Goal: Transaction & Acquisition: Purchase product/service

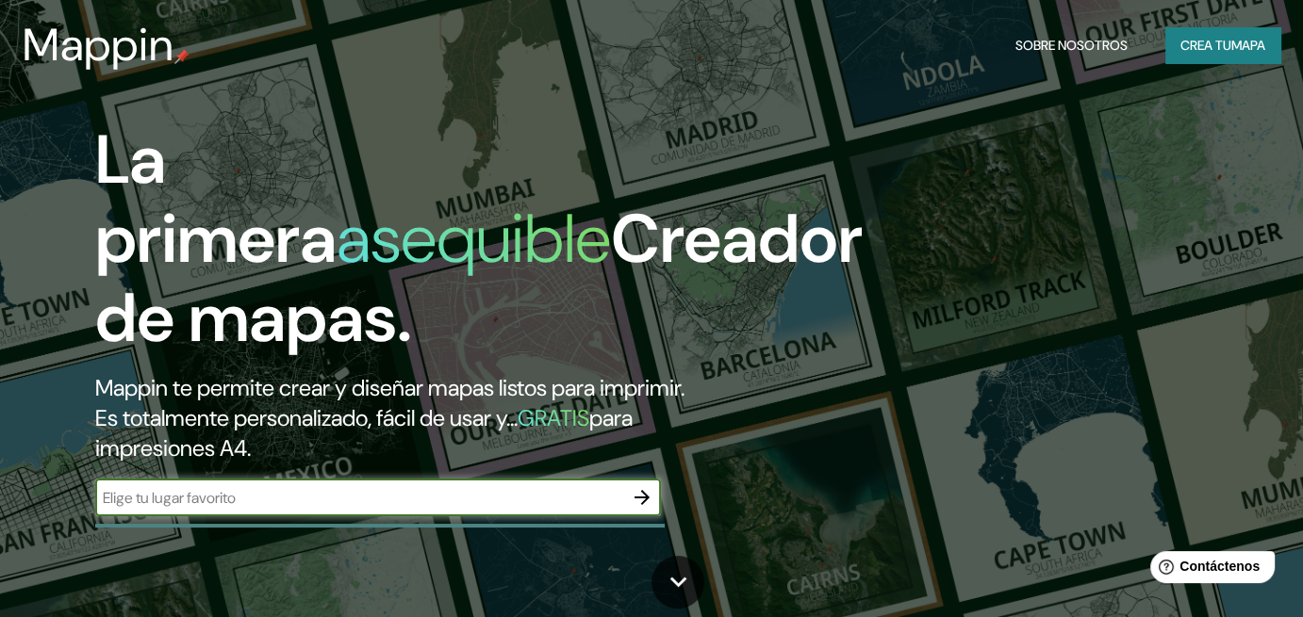
click at [585, 499] on input "text" at bounding box center [359, 498] width 528 height 22
click at [641, 486] on icon "button" at bounding box center [642, 497] width 23 height 23
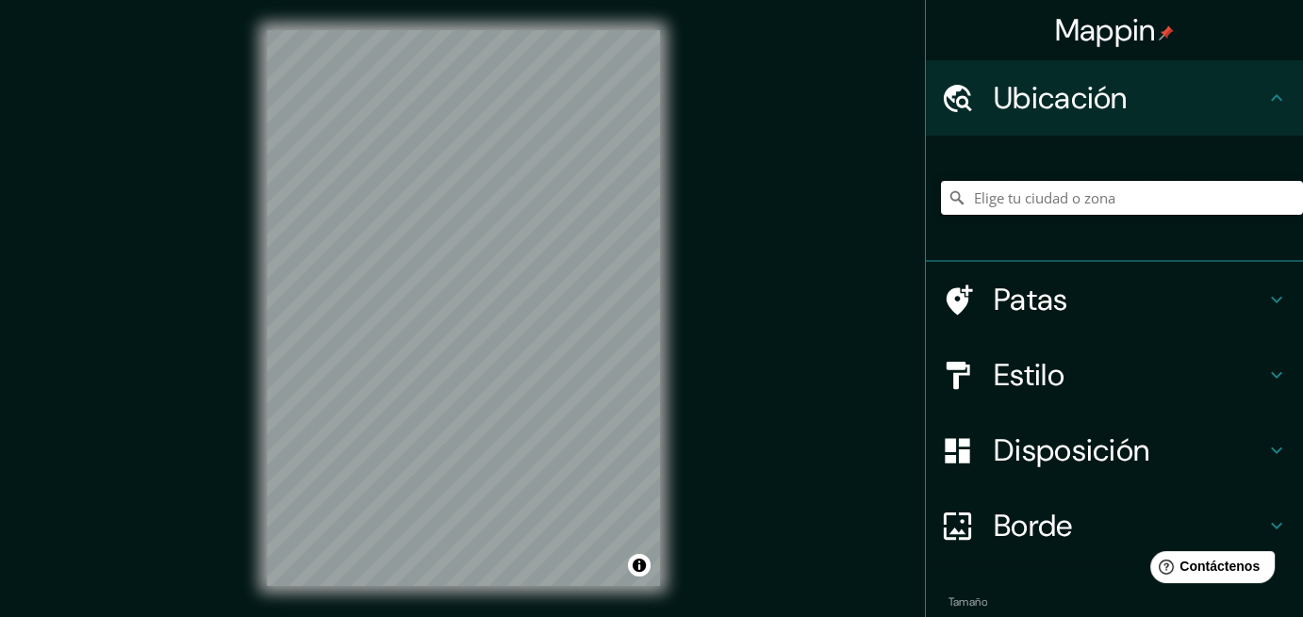
click at [1092, 210] on input "Elige tu ciudad o zona" at bounding box center [1122, 198] width 362 height 34
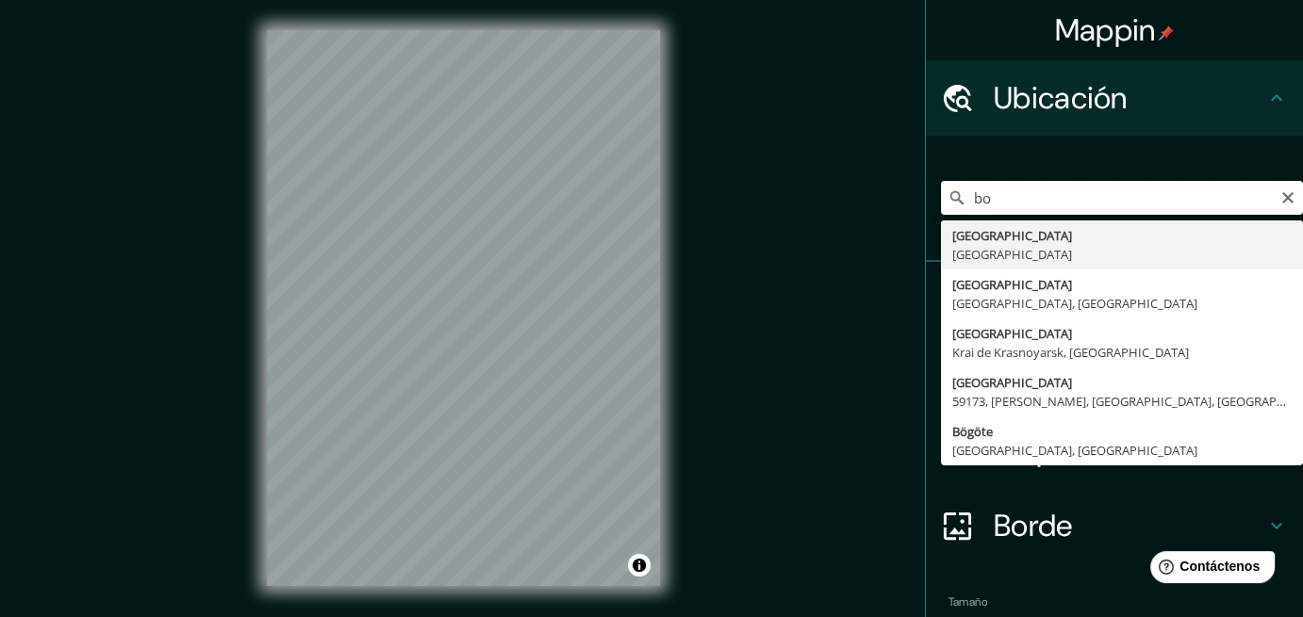
type input "b"
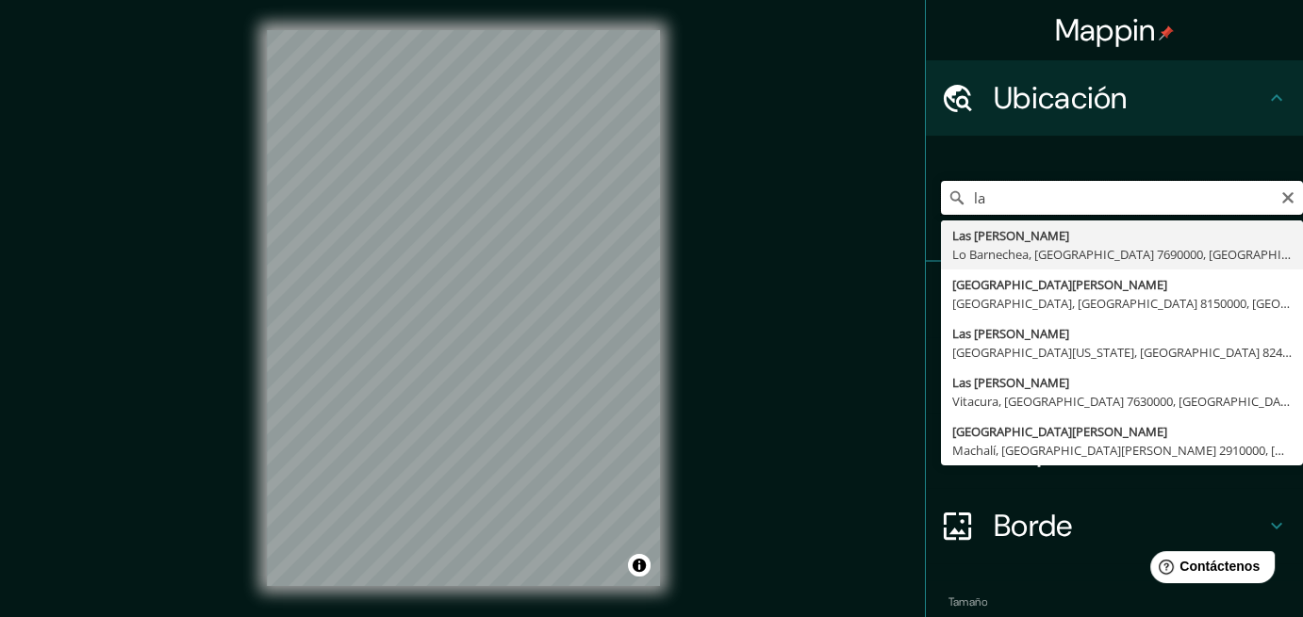
type input "l"
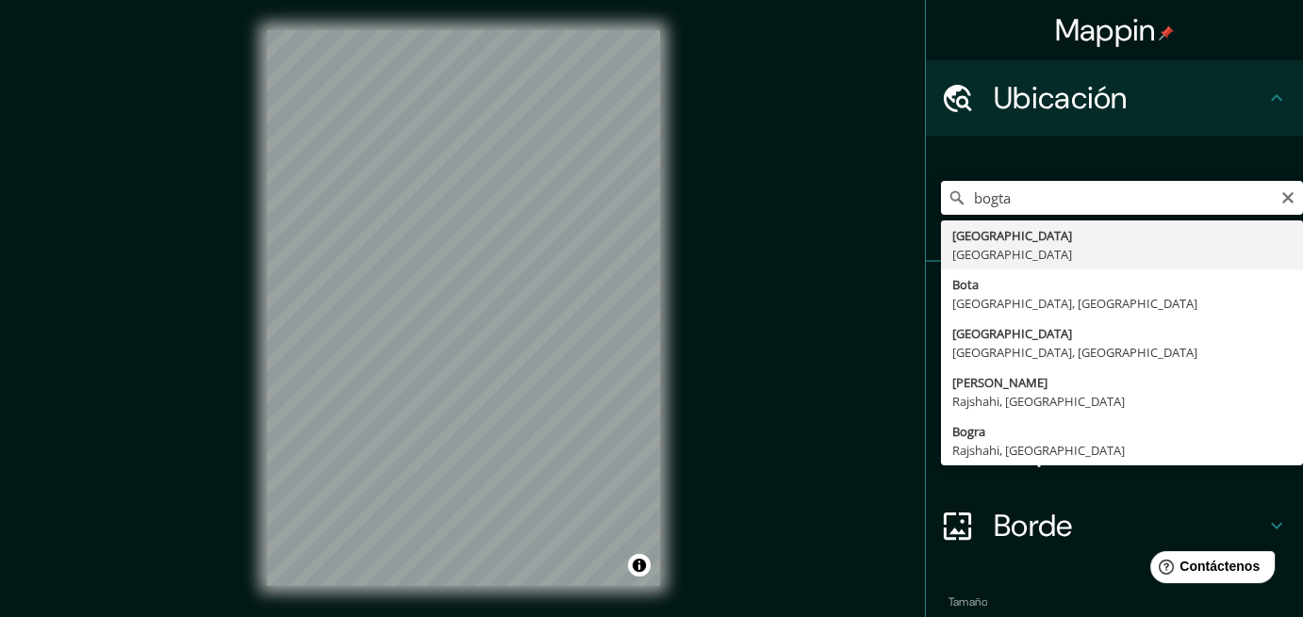
type input "[GEOGRAPHIC_DATA], [GEOGRAPHIC_DATA]"
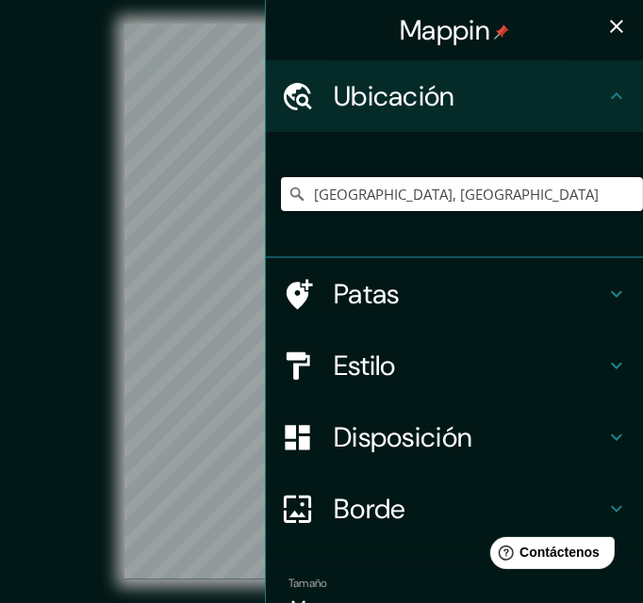
click at [605, 31] on icon "button" at bounding box center [616, 26] width 23 height 23
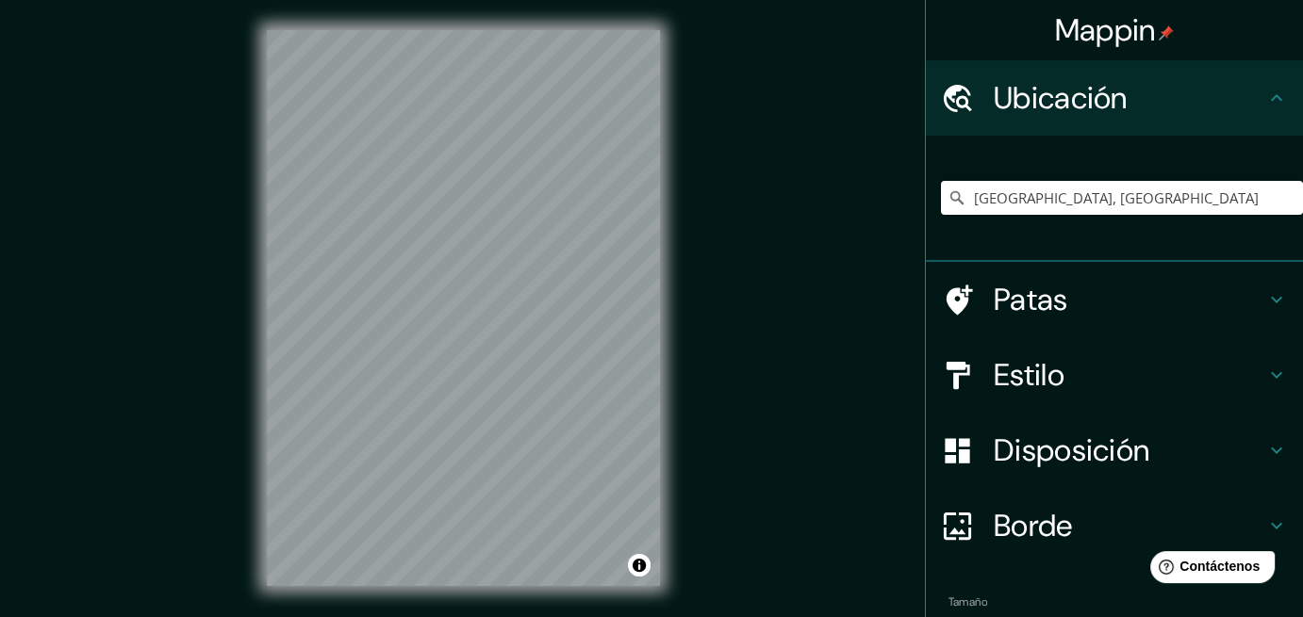
click at [1072, 365] on h4 "Estilo" at bounding box center [1128, 375] width 271 height 38
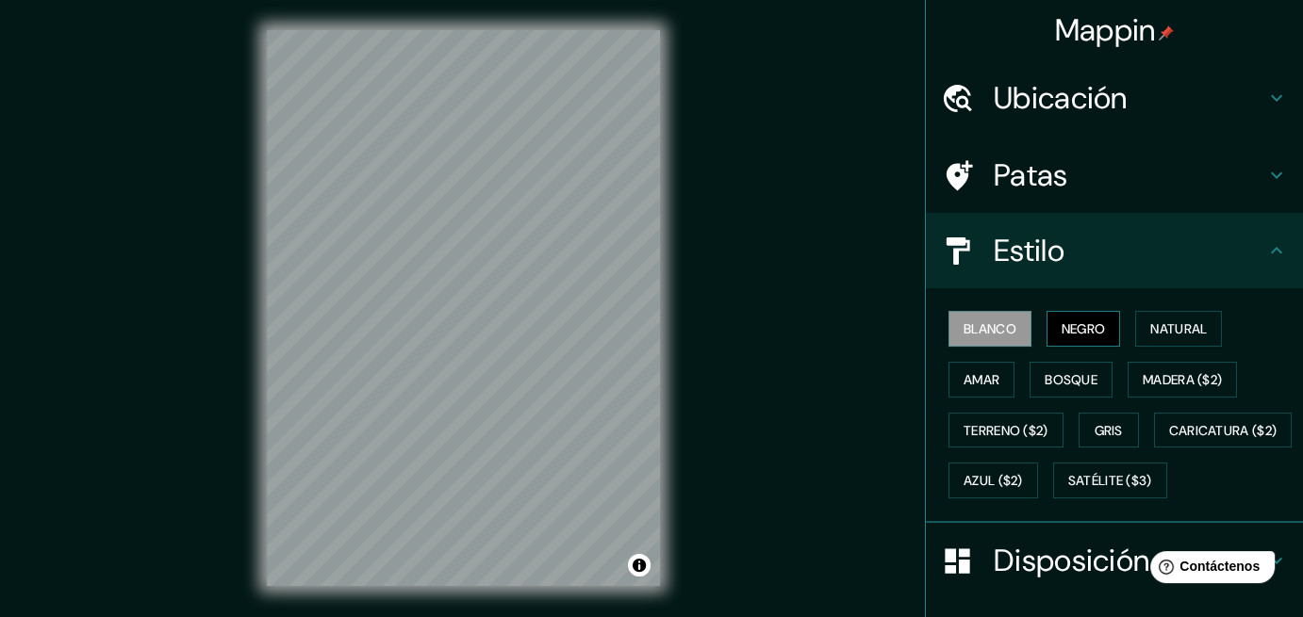
click at [1081, 328] on font "Negro" at bounding box center [1083, 328] width 44 height 17
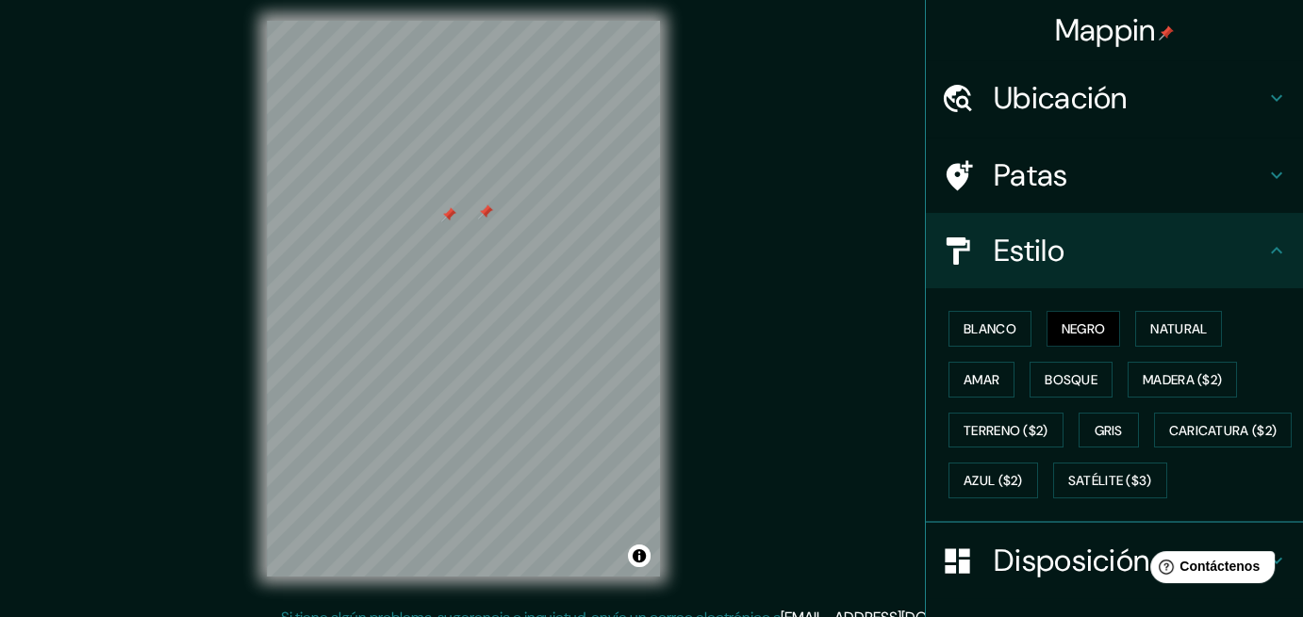
scroll to position [28, 0]
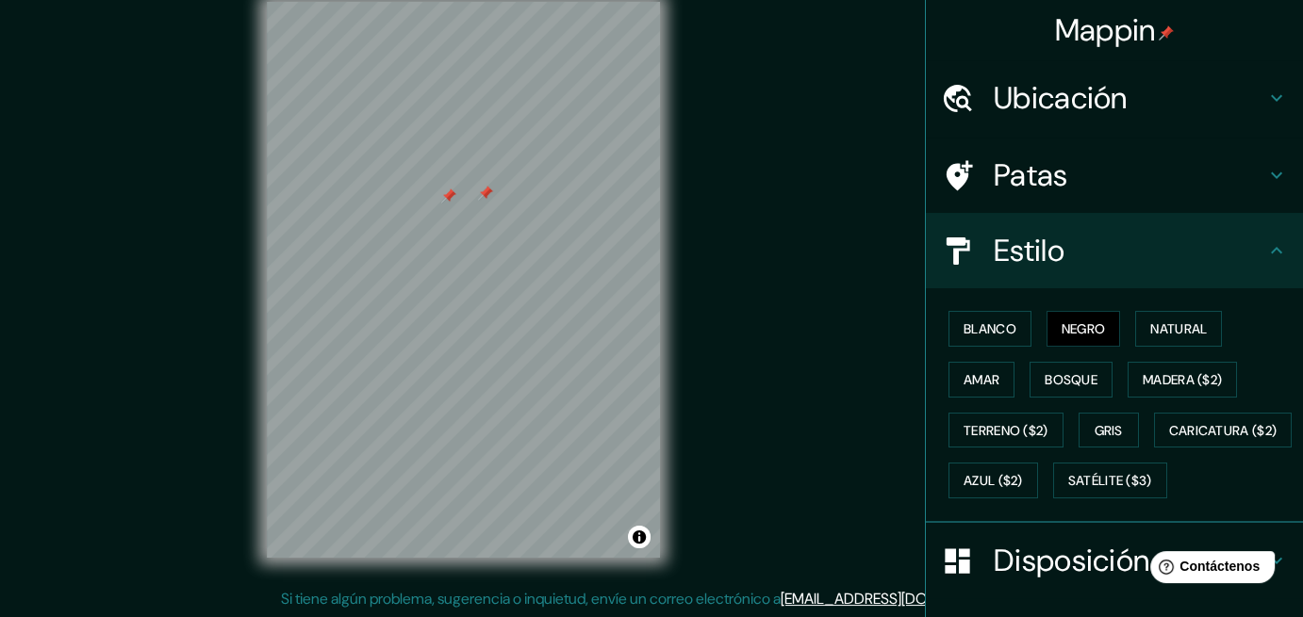
click at [481, 194] on div at bounding box center [485, 193] width 15 height 15
click at [443, 197] on div at bounding box center [448, 196] width 15 height 15
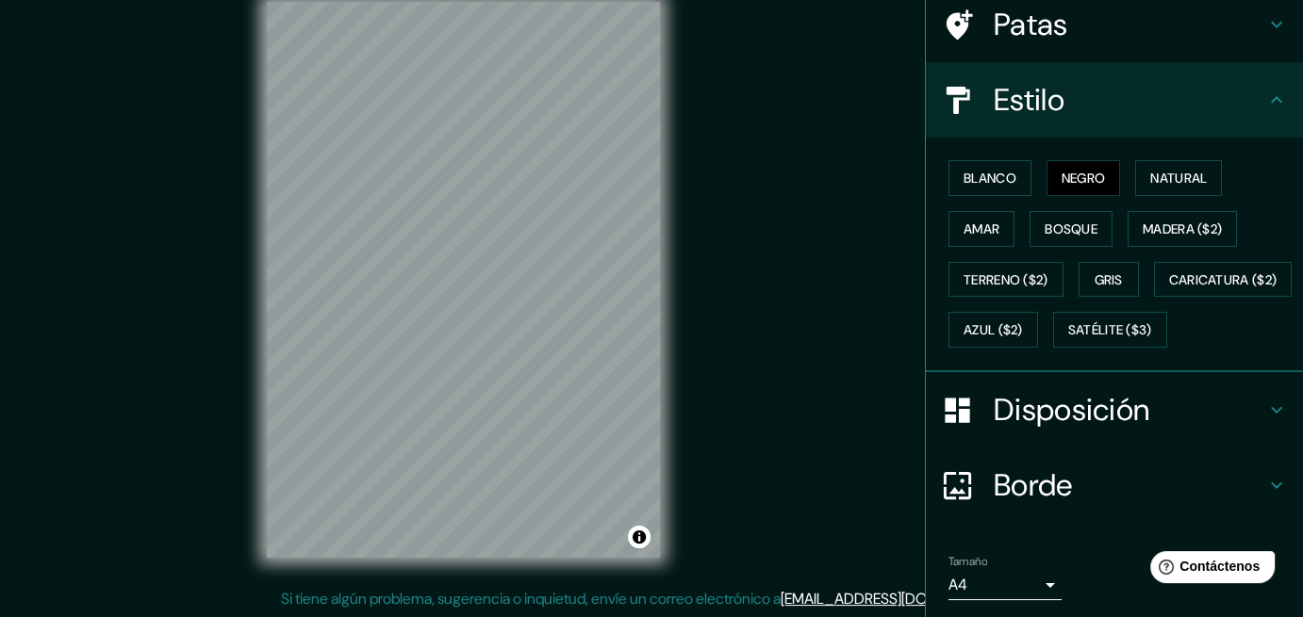
scroll to position [189, 0]
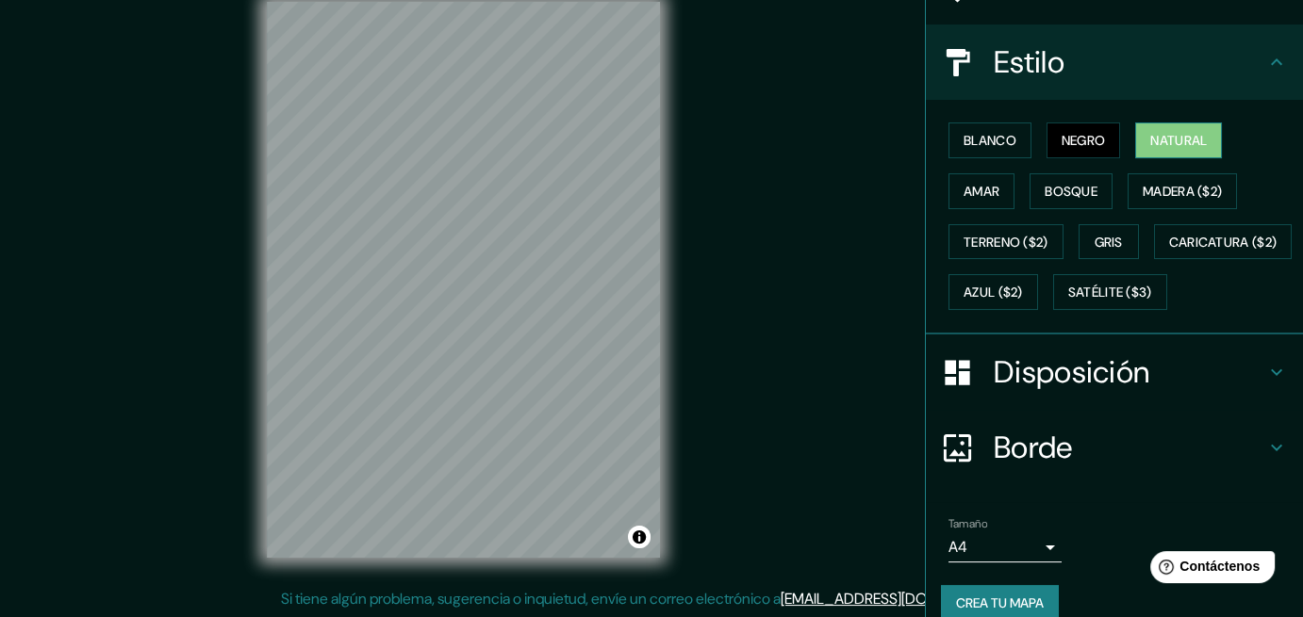
click at [1167, 138] on font "Natural" at bounding box center [1178, 140] width 57 height 17
click at [1047, 141] on button "Negro" at bounding box center [1083, 141] width 74 height 36
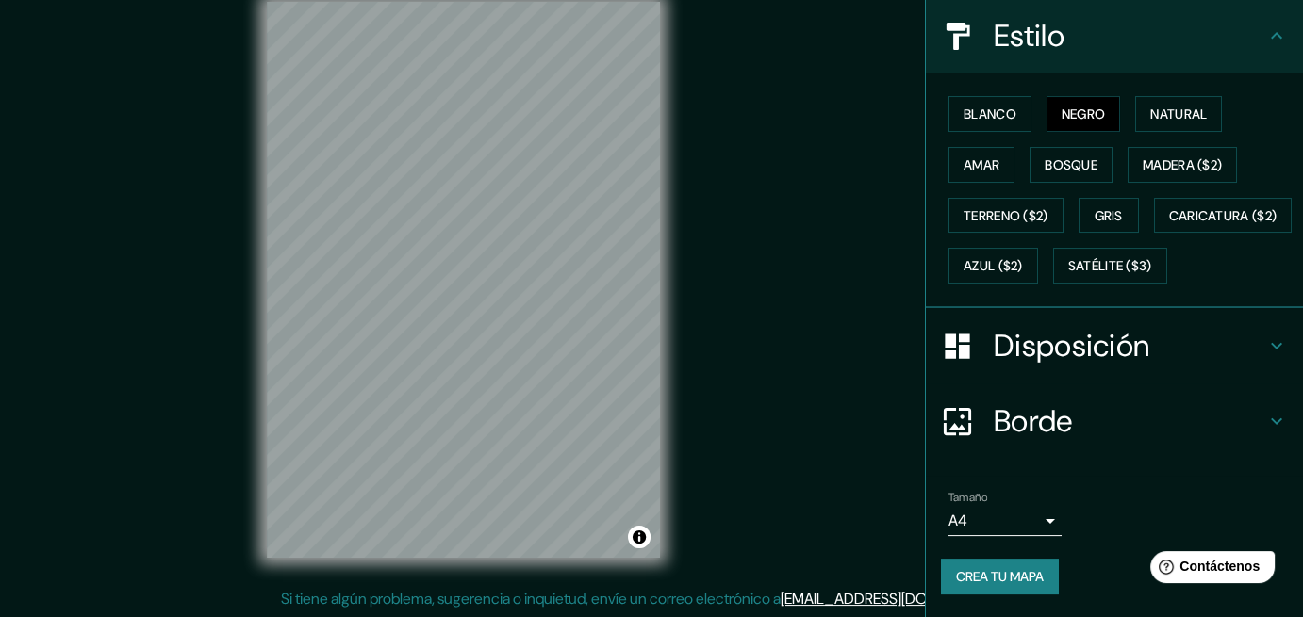
scroll to position [258, 0]
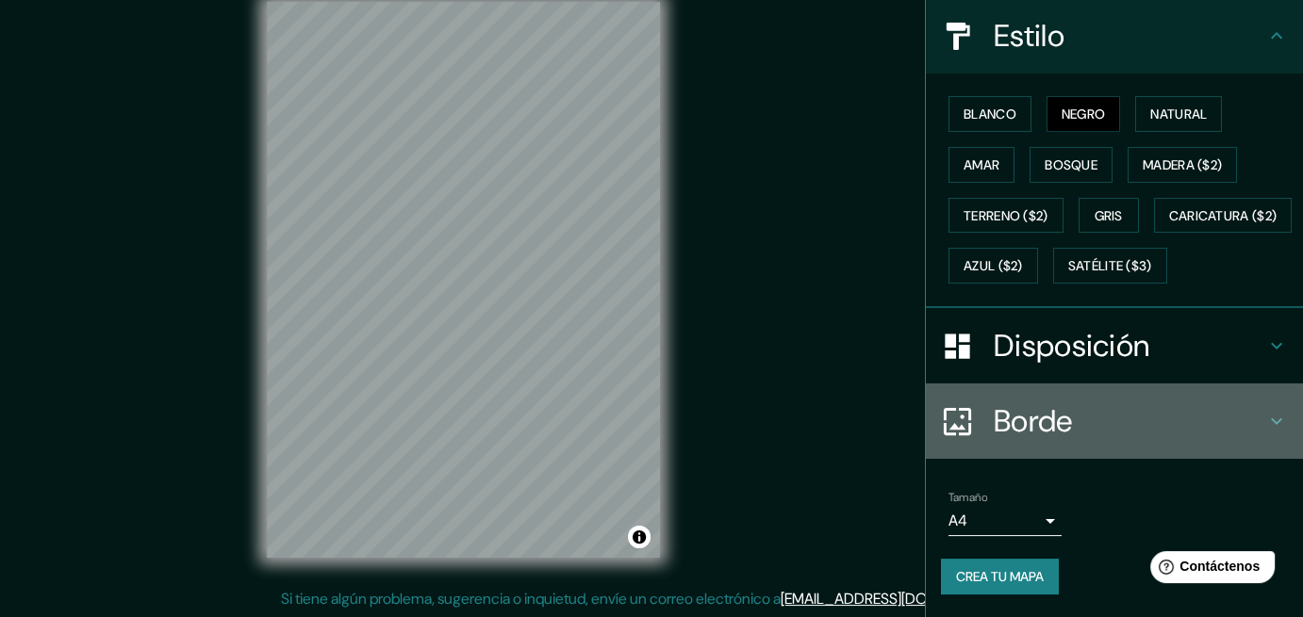
click at [1265, 420] on icon at bounding box center [1276, 421] width 23 height 23
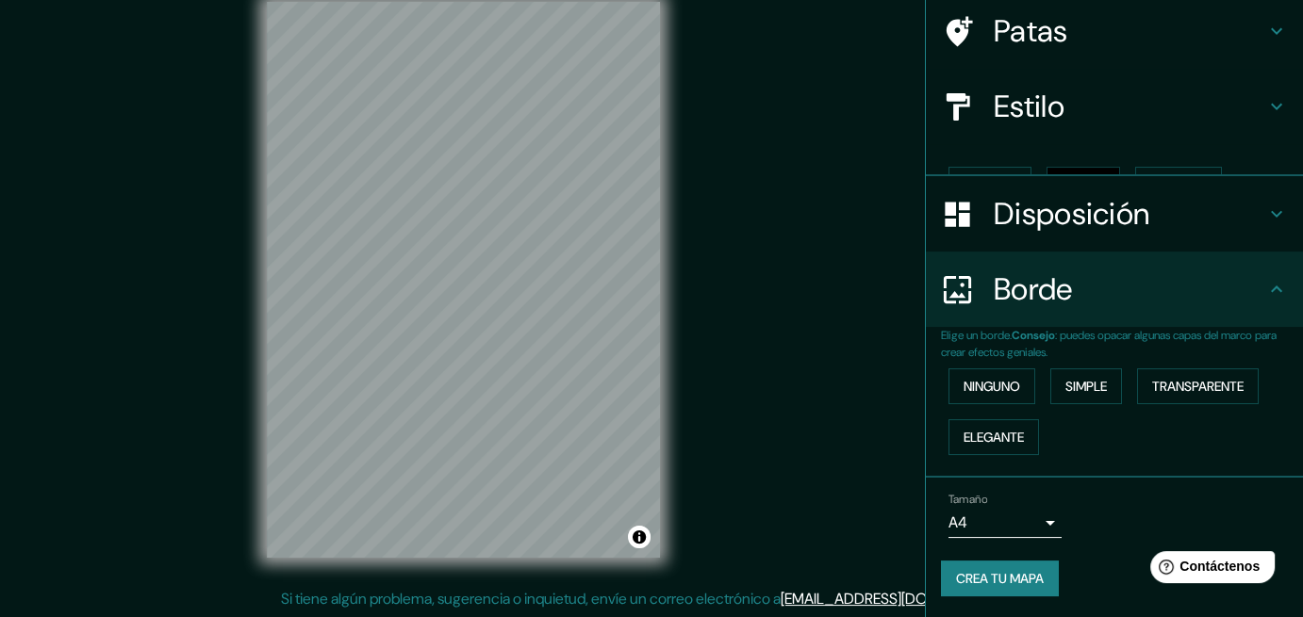
scroll to position [111, 0]
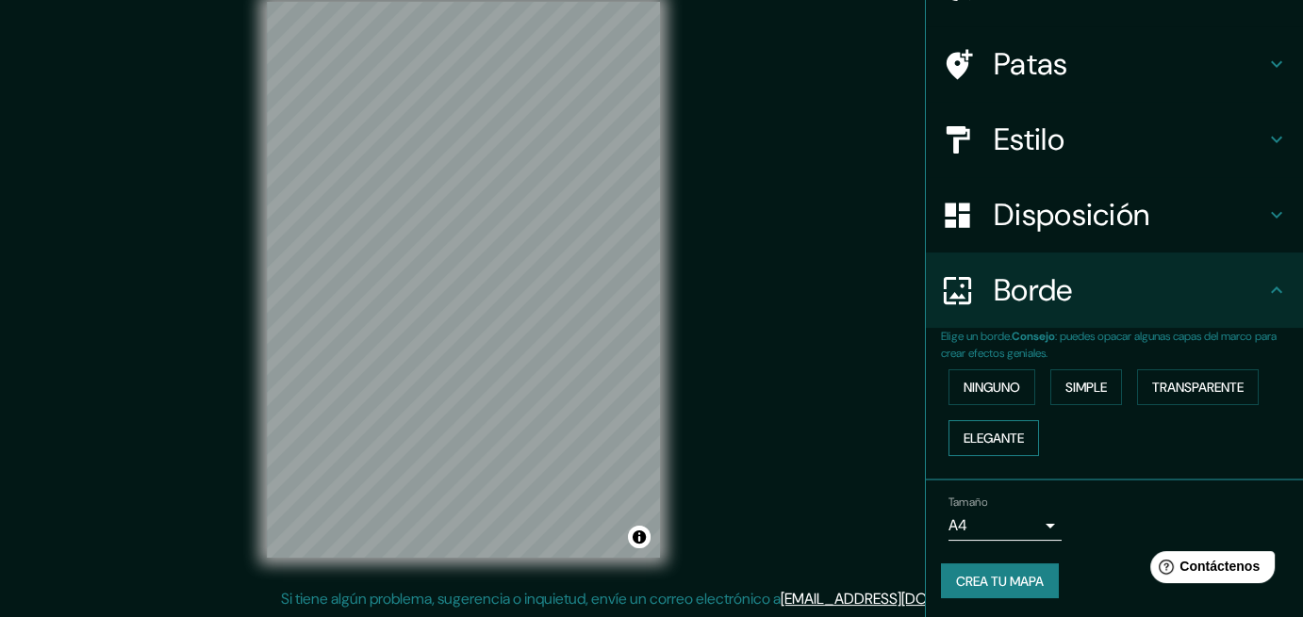
click at [1000, 433] on font "Elegante" at bounding box center [993, 438] width 60 height 17
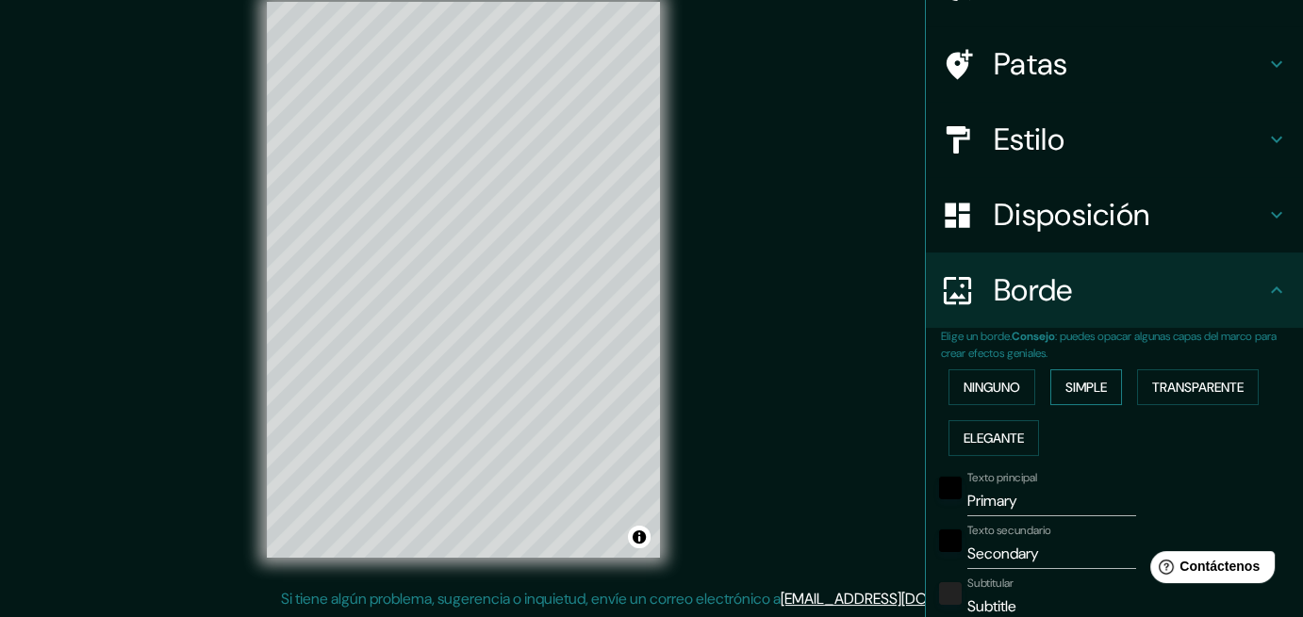
click at [1083, 390] on font "Simple" at bounding box center [1085, 387] width 41 height 17
click at [992, 387] on font "Ninguno" at bounding box center [991, 387] width 57 height 17
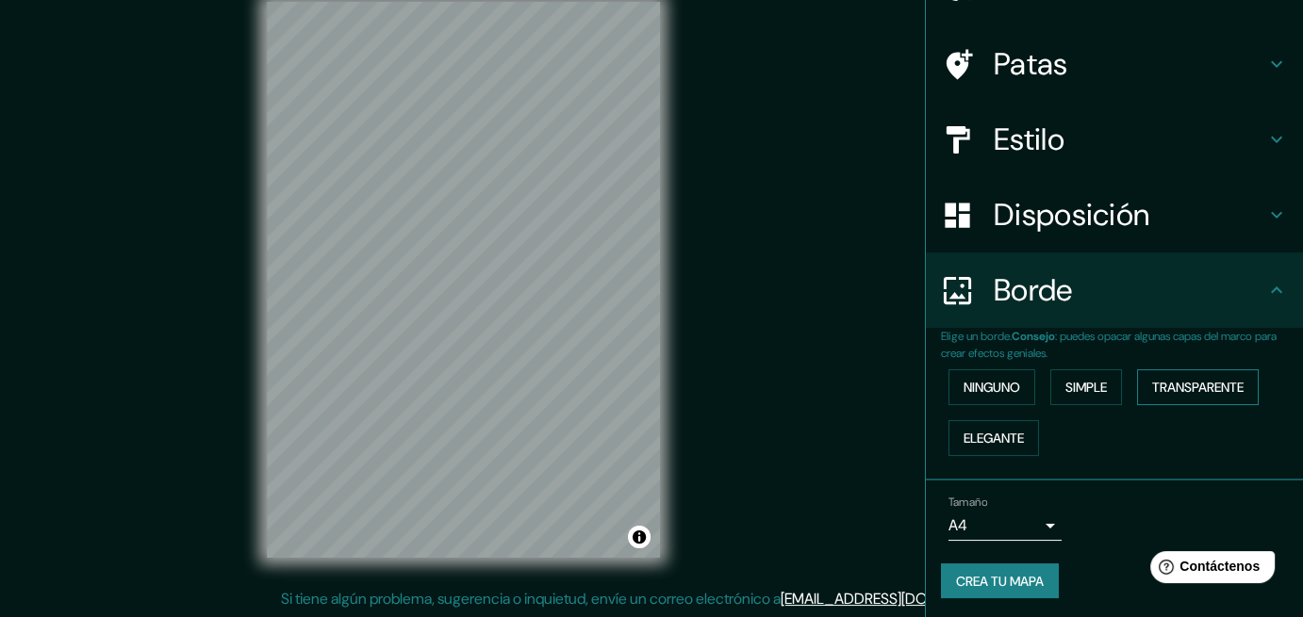
click at [1198, 381] on font "Transparente" at bounding box center [1197, 387] width 91 height 17
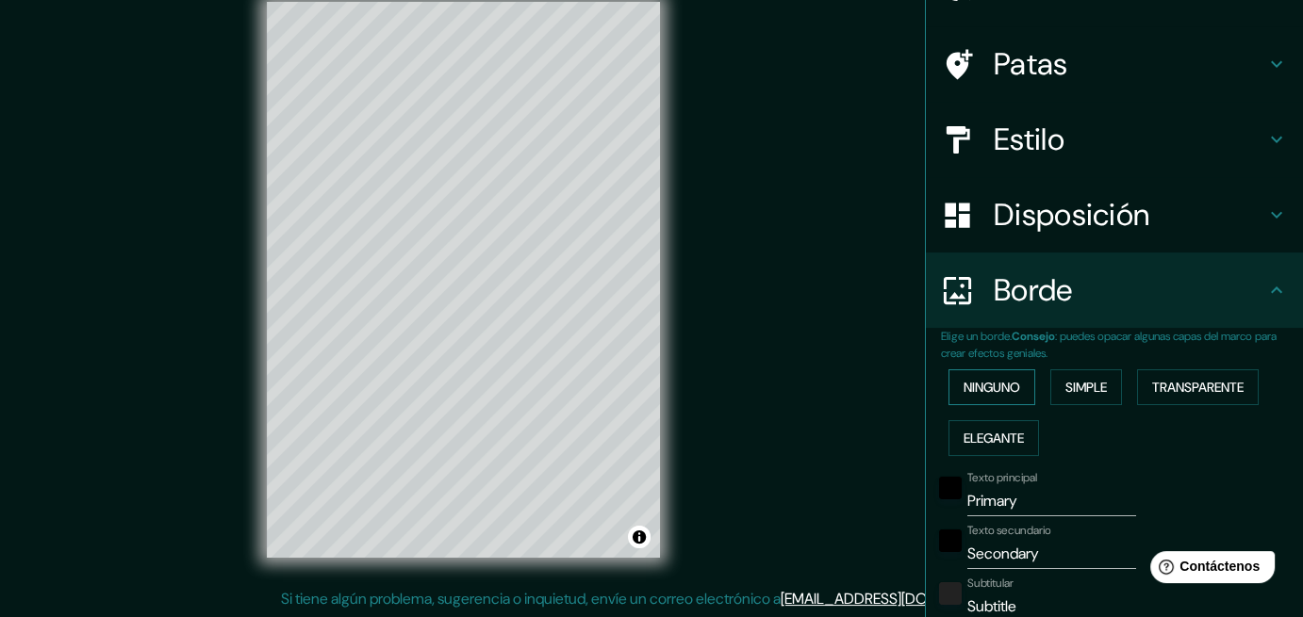
click at [988, 387] on font "Ninguno" at bounding box center [991, 387] width 57 height 17
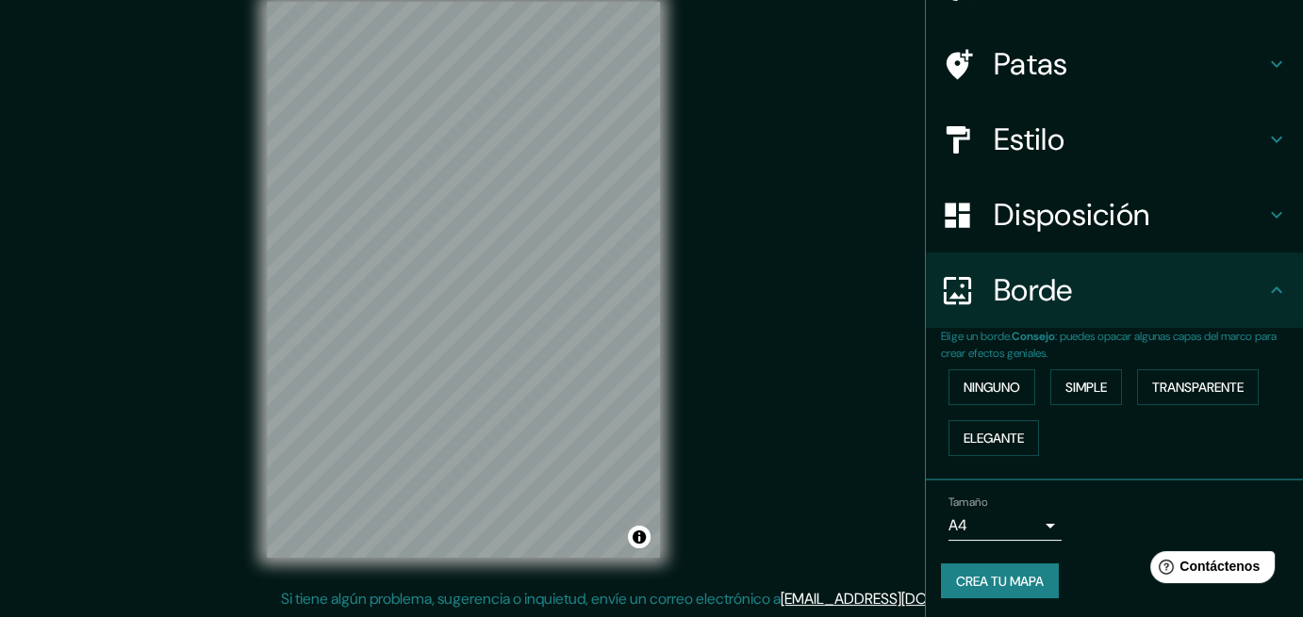
click at [1271, 214] on icon at bounding box center [1276, 215] width 23 height 23
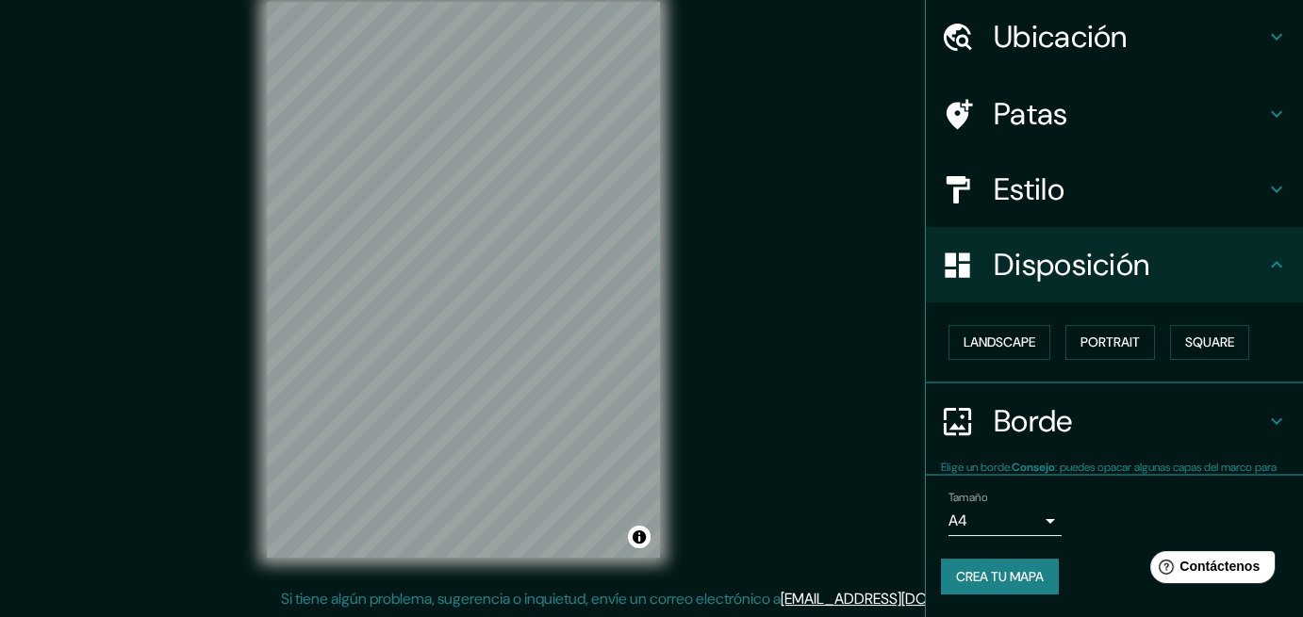
scroll to position [59, 0]
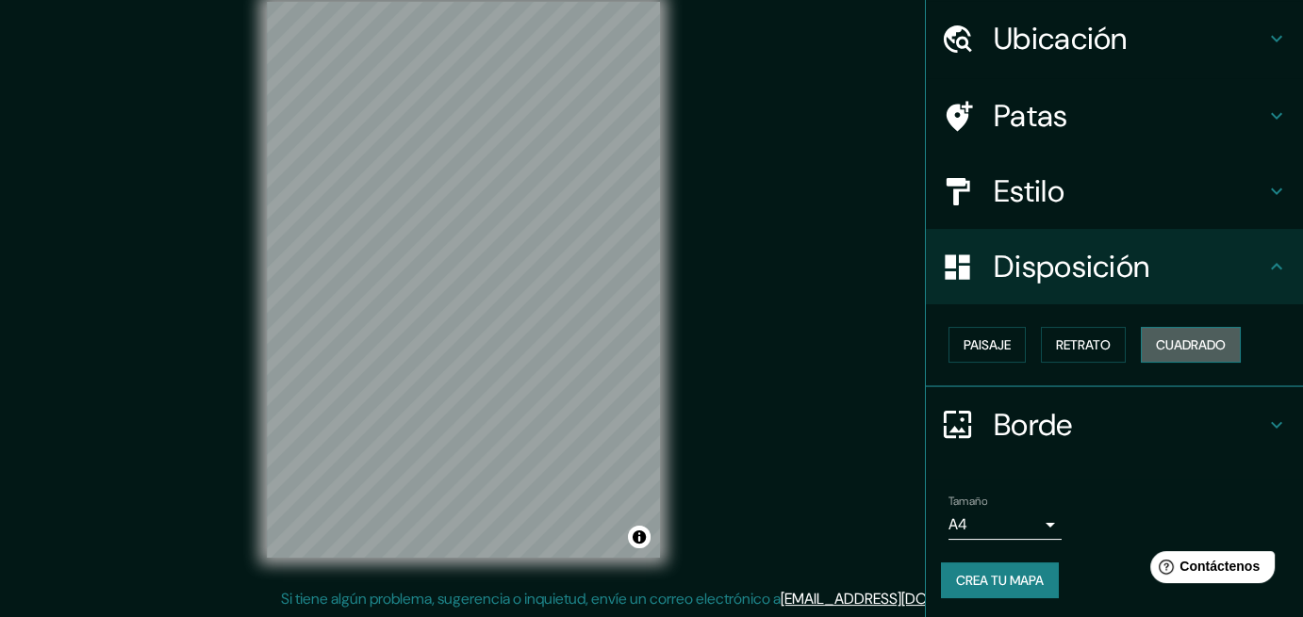
click at [1170, 352] on font "Cuadrado" at bounding box center [1191, 344] width 70 height 17
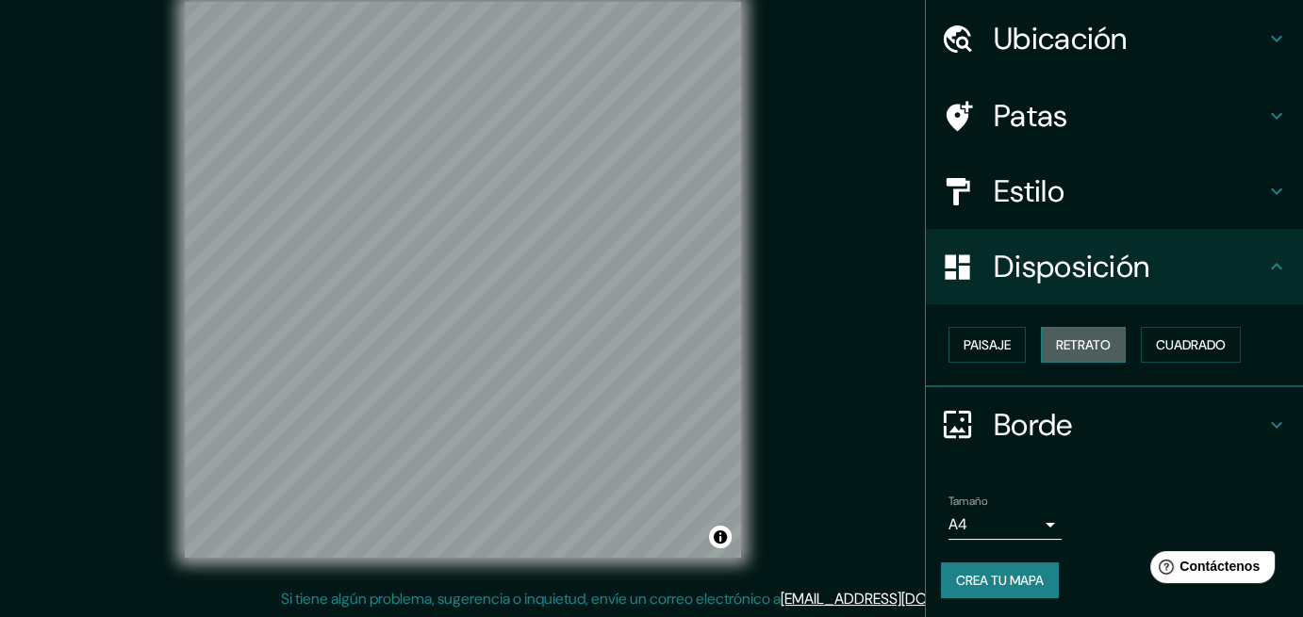
click at [1103, 350] on button "Retrato" at bounding box center [1083, 345] width 85 height 36
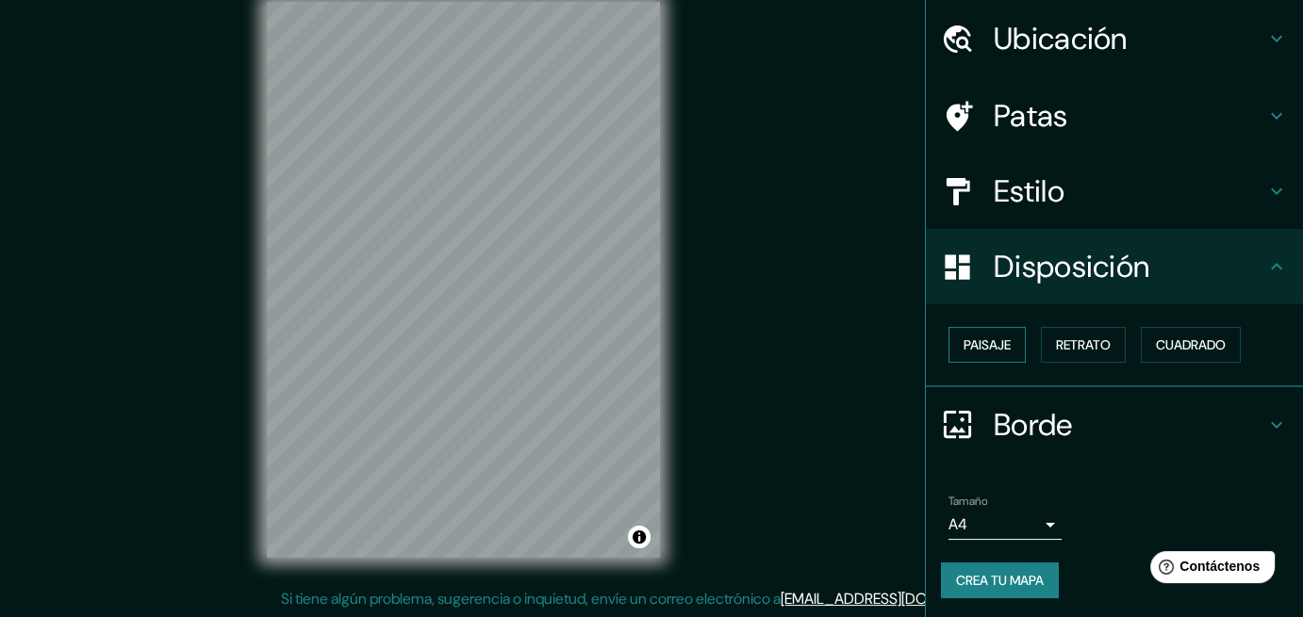
click at [988, 354] on font "Paisaje" at bounding box center [986, 345] width 47 height 25
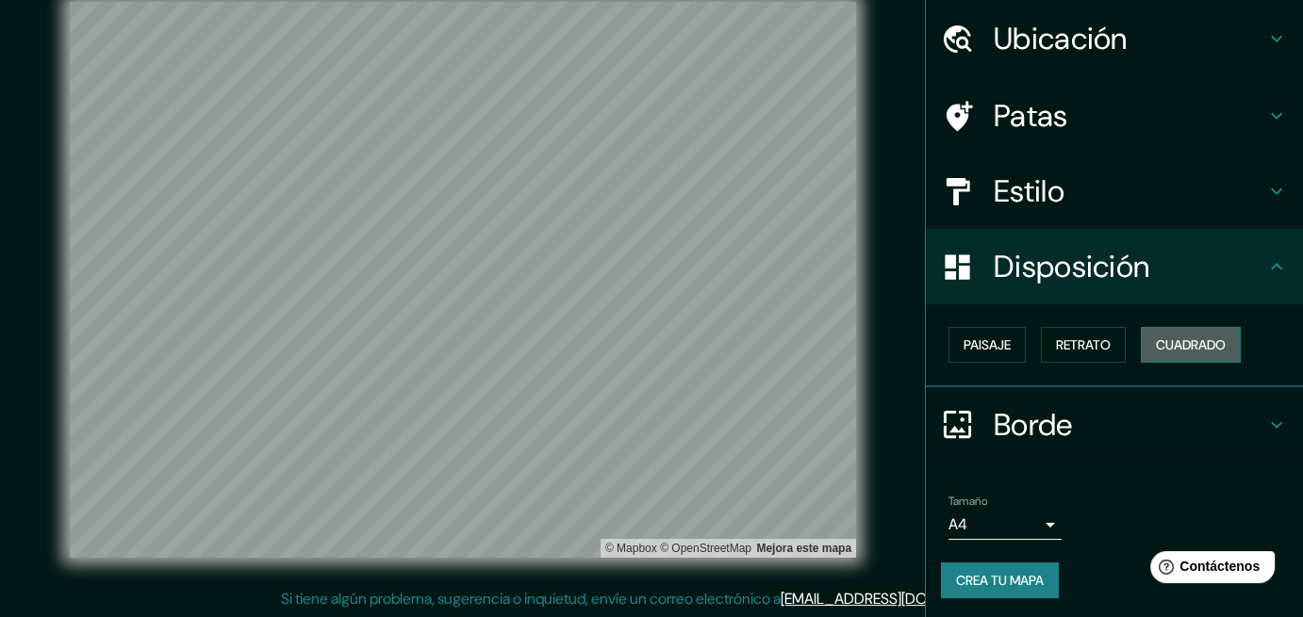
click at [1169, 346] on font "Cuadrado" at bounding box center [1191, 344] width 70 height 17
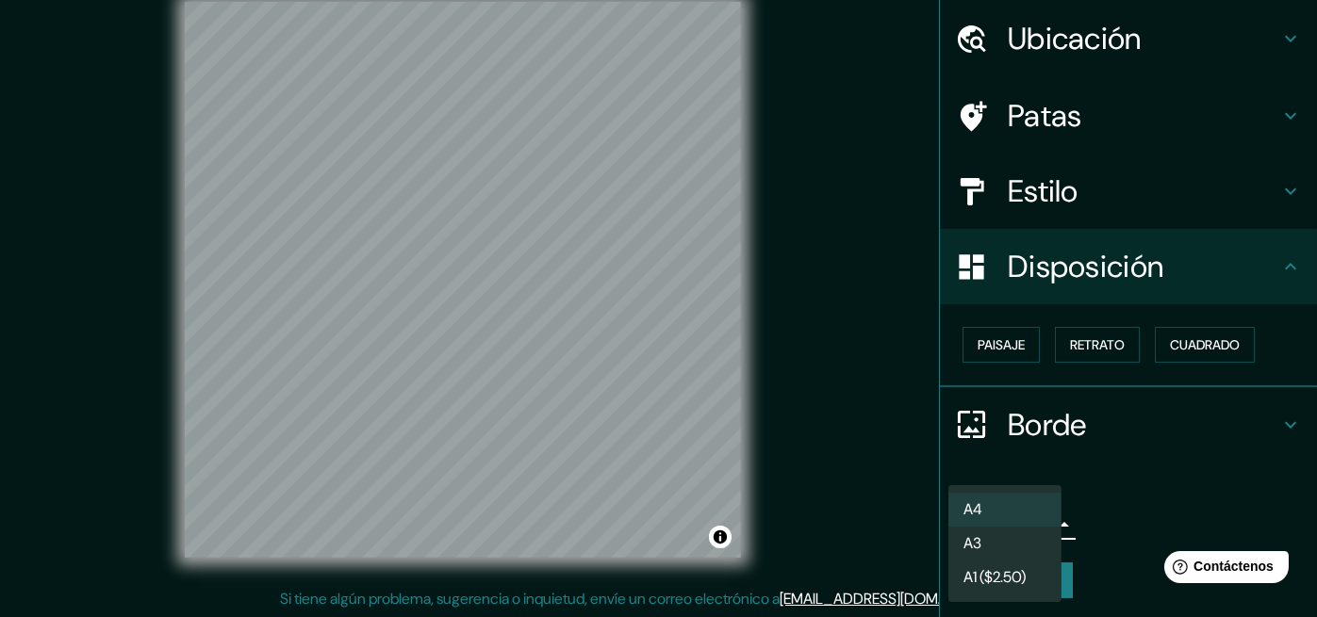
click at [1024, 519] on body "Mappin Ubicación [GEOGRAPHIC_DATA], [GEOGRAPHIC_DATA] Patas Estilo Disposición …" at bounding box center [658, 280] width 1317 height 617
click at [1016, 505] on li "A4" at bounding box center [1004, 510] width 113 height 35
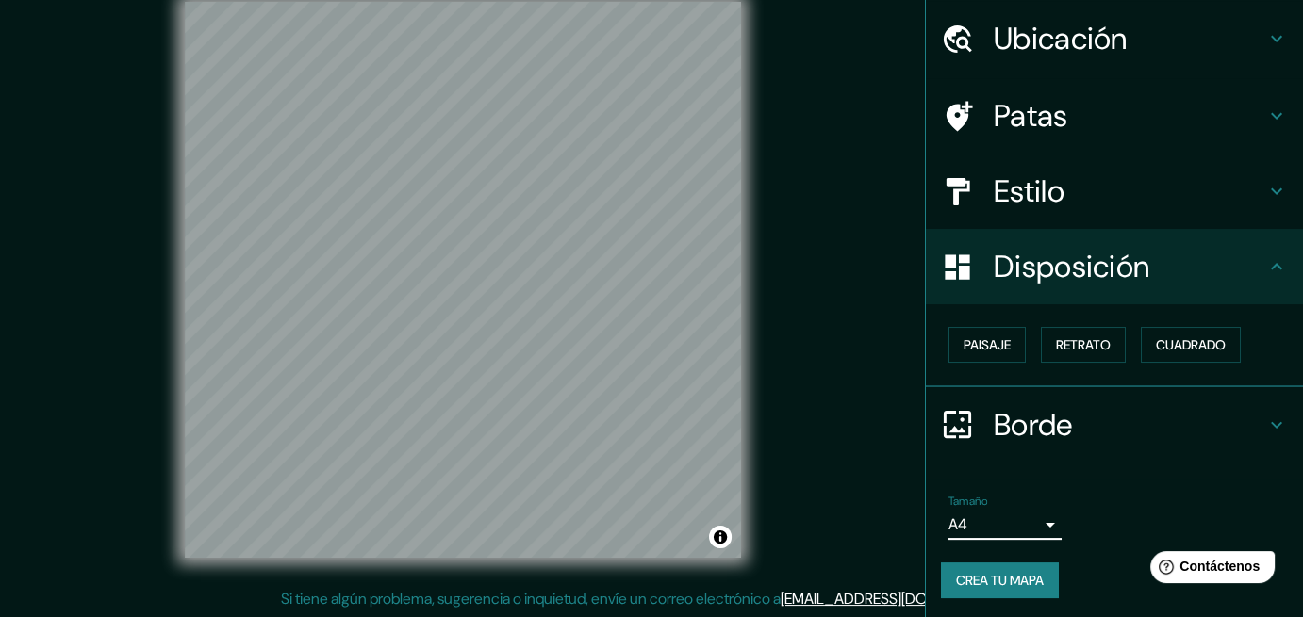
click at [989, 577] on font "Crea tu mapa" at bounding box center [1000, 580] width 88 height 17
click at [962, 579] on font "Crea tu mapa" at bounding box center [1000, 580] width 88 height 17
click at [1033, 520] on body "Mappin Ubicación [GEOGRAPHIC_DATA], [GEOGRAPHIC_DATA] Patas Estilo Disposición …" at bounding box center [651, 280] width 1303 height 617
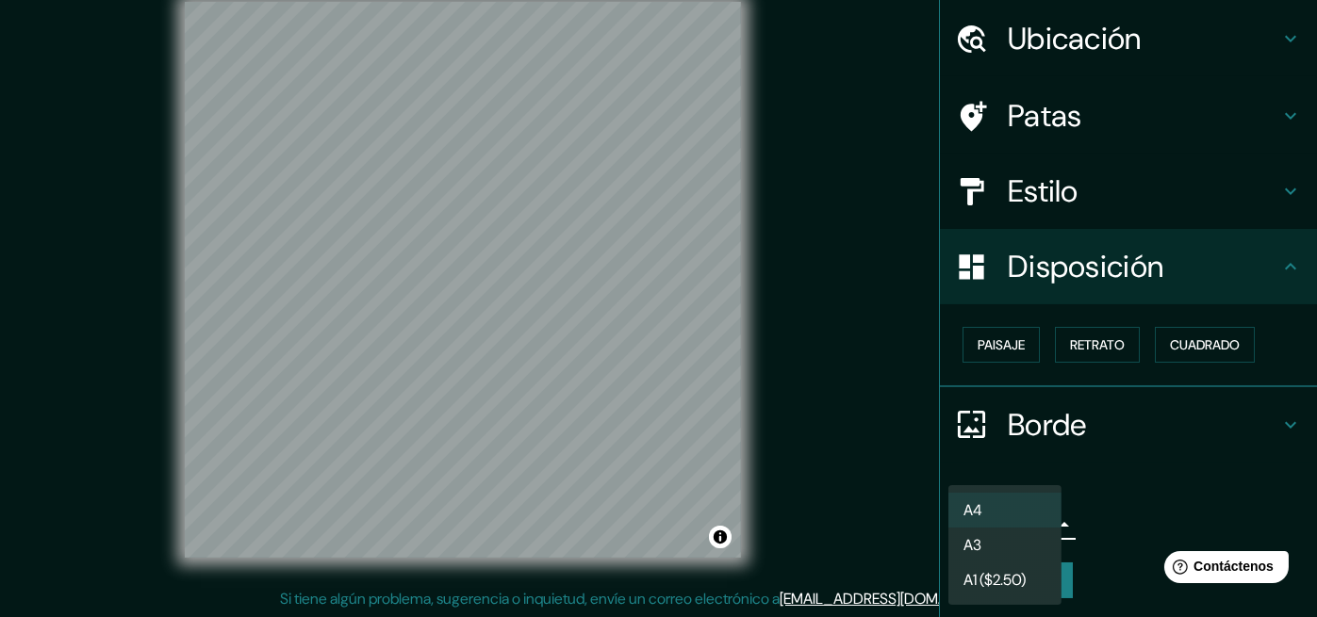
click at [1007, 538] on li "A3" at bounding box center [1004, 545] width 113 height 35
type input "a4"
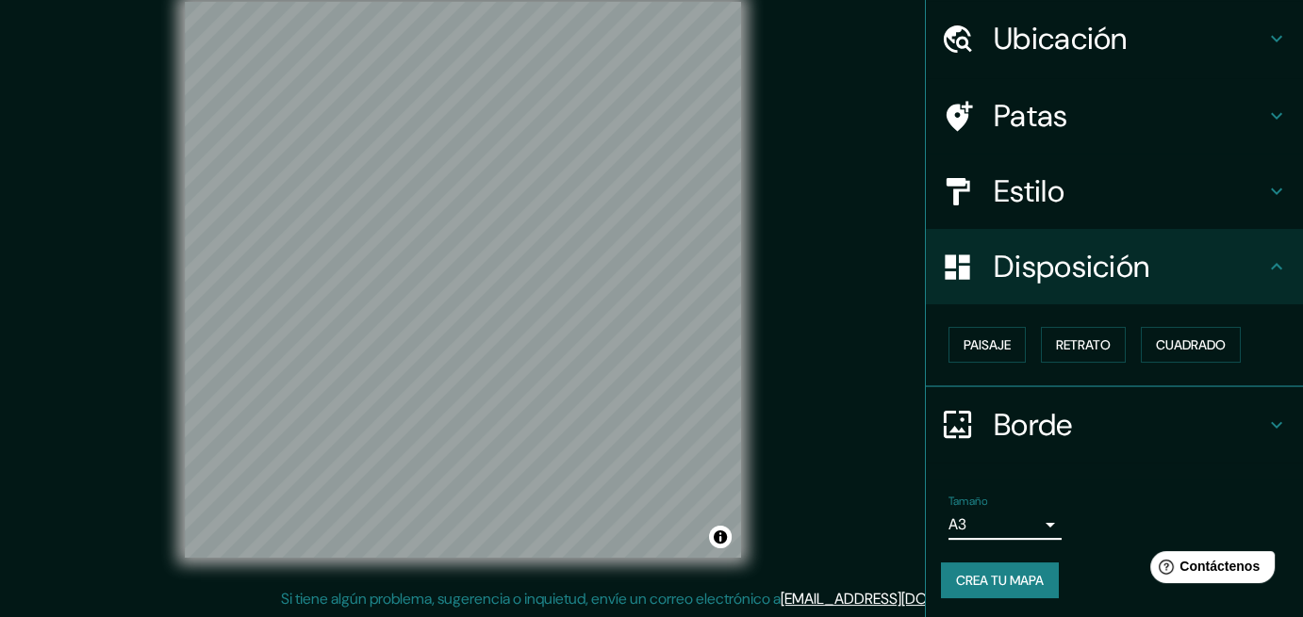
click at [984, 583] on font "Crea tu mapa" at bounding box center [1000, 580] width 88 height 17
click at [960, 576] on font "Crea tu mapa" at bounding box center [1000, 580] width 88 height 17
click at [960, 576] on div "Crea tu mapa" at bounding box center [1114, 581] width 347 height 36
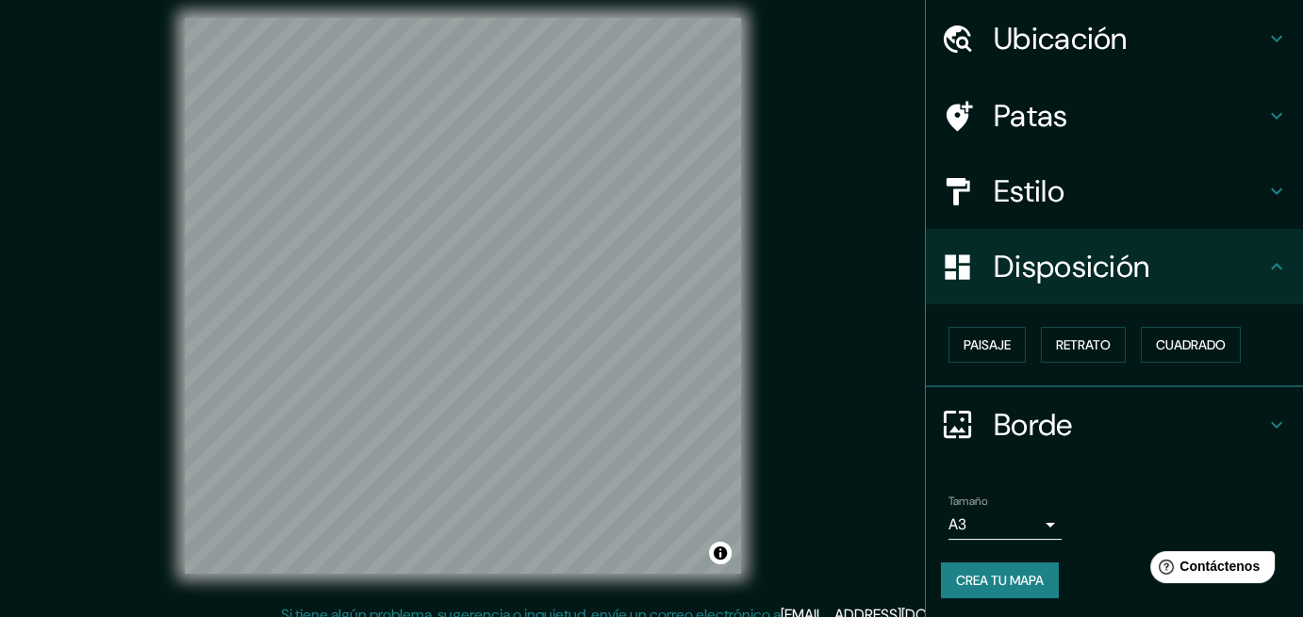
scroll to position [13, 0]
click at [1008, 580] on font "Crea tu mapa" at bounding box center [1000, 580] width 88 height 17
click at [726, 552] on button "Activar o desactivar atribución" at bounding box center [720, 552] width 23 height 23
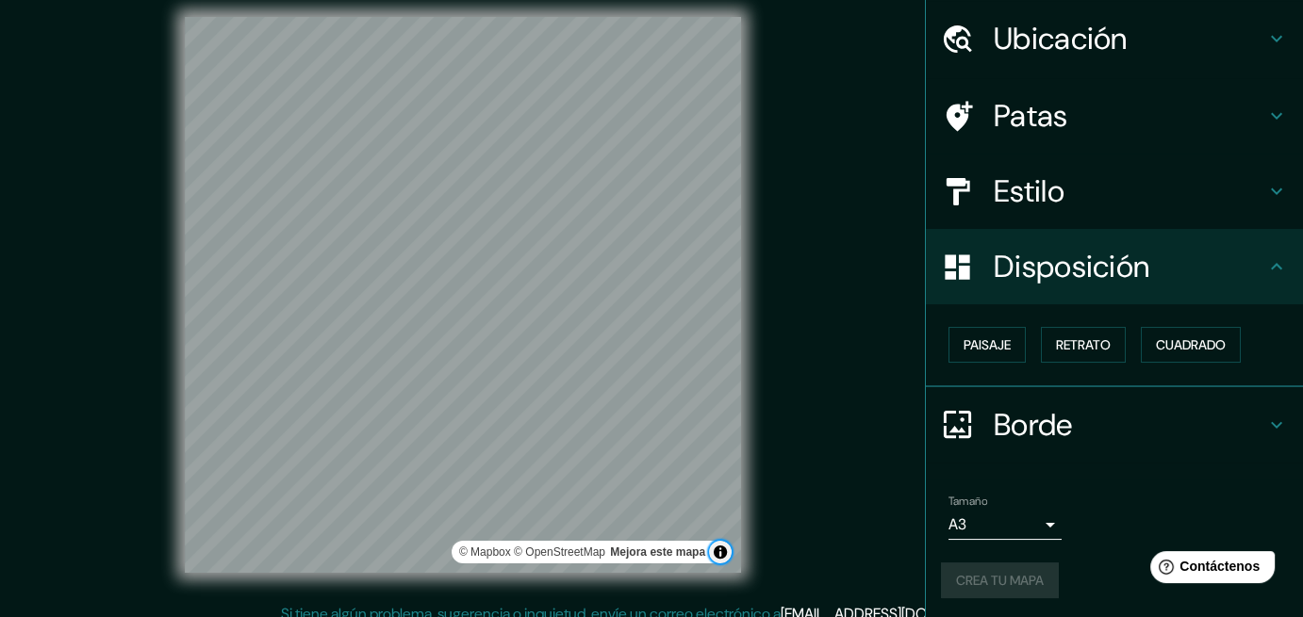
click at [726, 552] on button "Activar o desactivar atribución" at bounding box center [720, 552] width 23 height 23
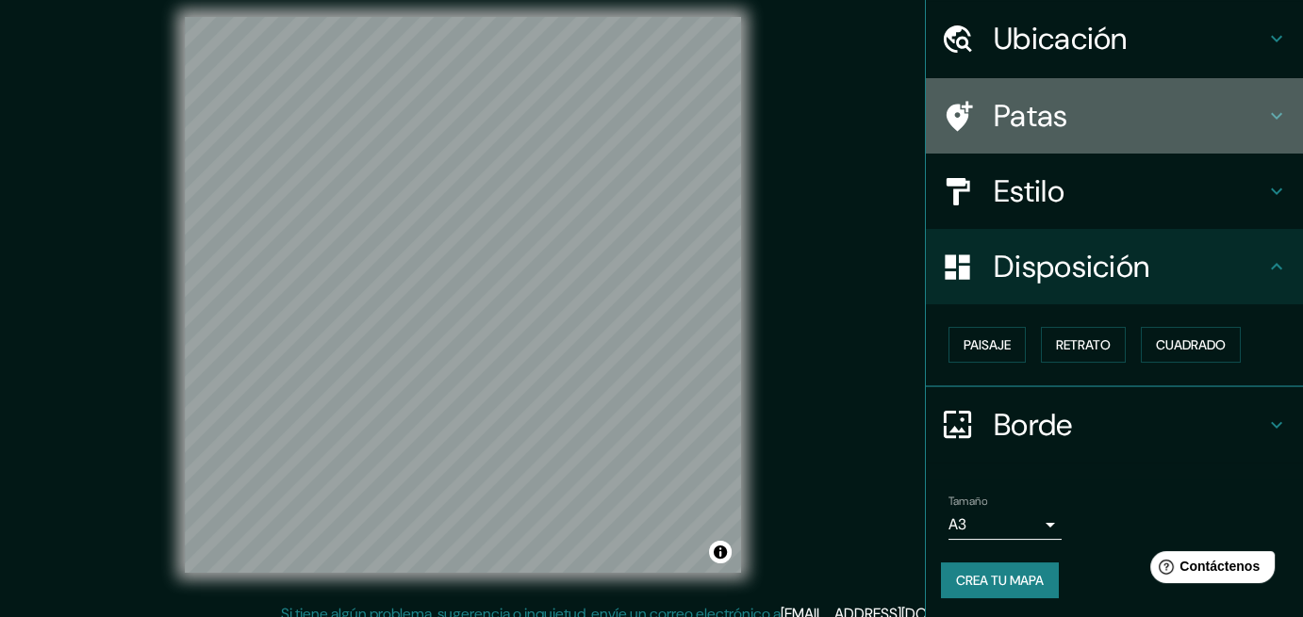
click at [1265, 117] on icon at bounding box center [1276, 116] width 23 height 23
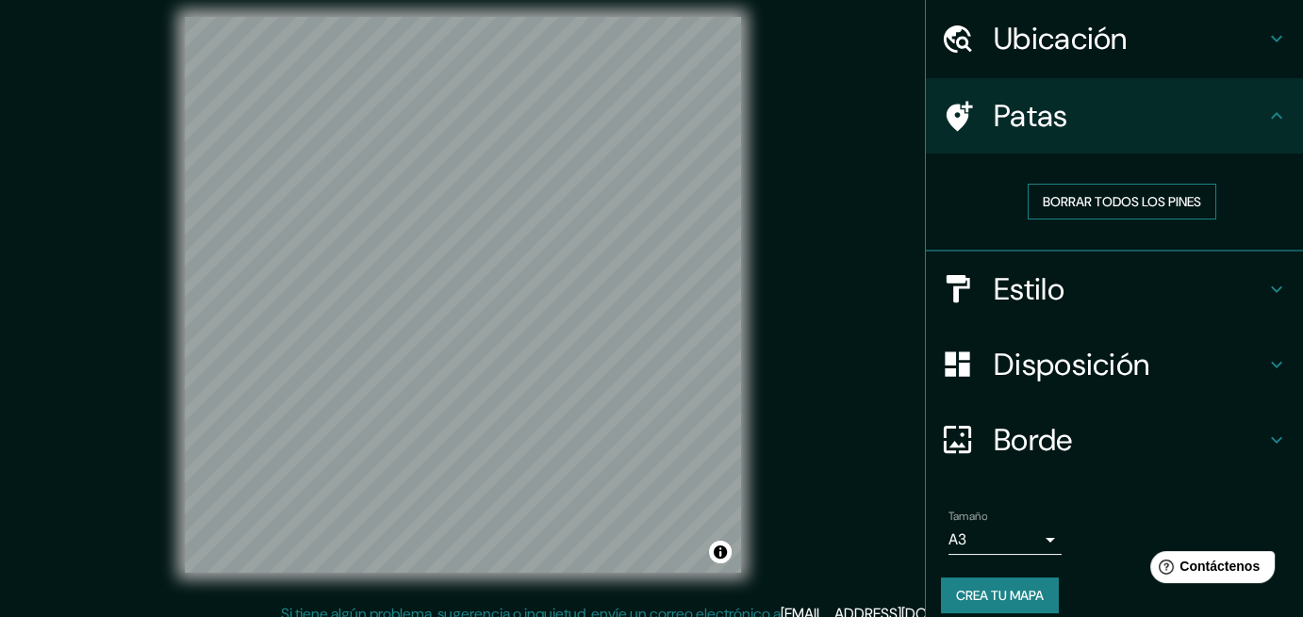
click at [1166, 204] on font "Borrar todos los pines" at bounding box center [1121, 201] width 158 height 17
click at [1271, 118] on icon at bounding box center [1276, 116] width 23 height 23
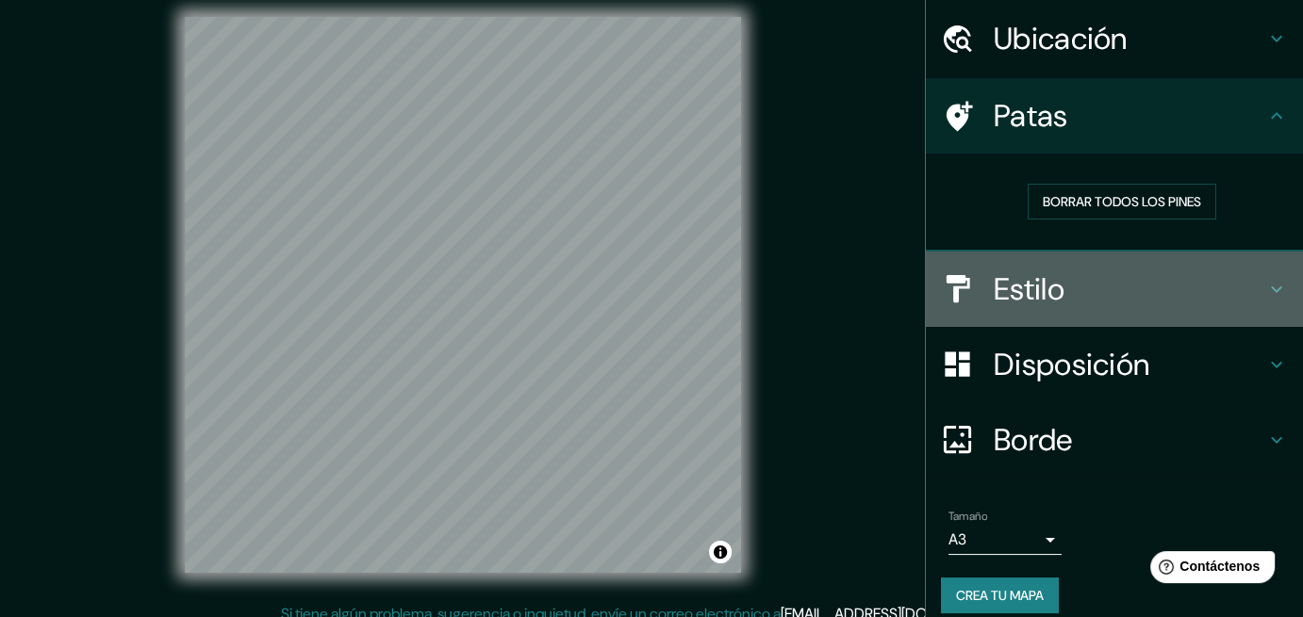
click at [1265, 294] on icon at bounding box center [1276, 289] width 23 height 23
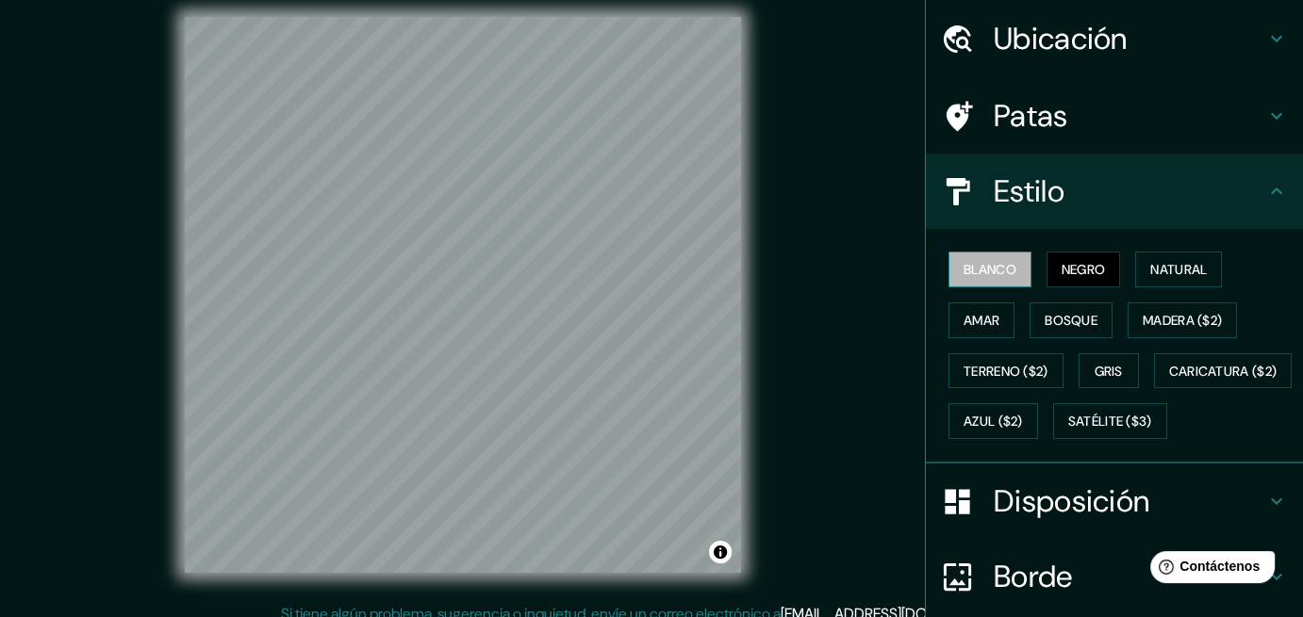
click at [970, 271] on font "Blanco" at bounding box center [989, 269] width 53 height 17
click at [1175, 268] on font "Natural" at bounding box center [1178, 269] width 57 height 17
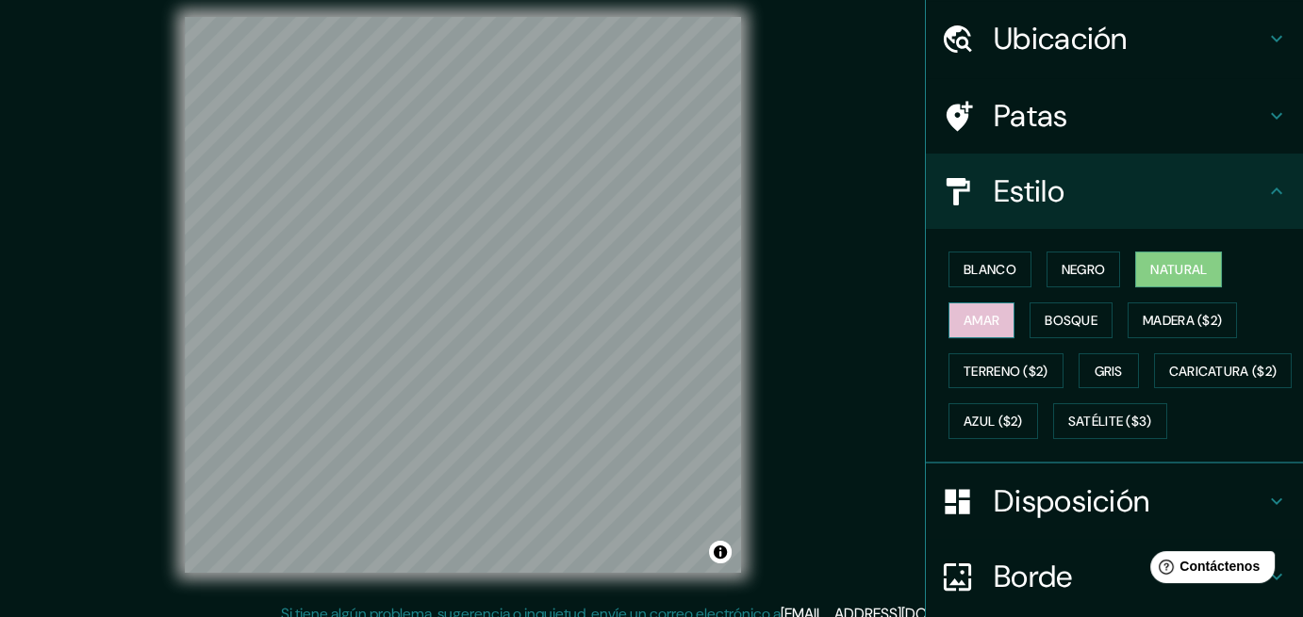
click at [985, 317] on font "Amar" at bounding box center [981, 320] width 36 height 17
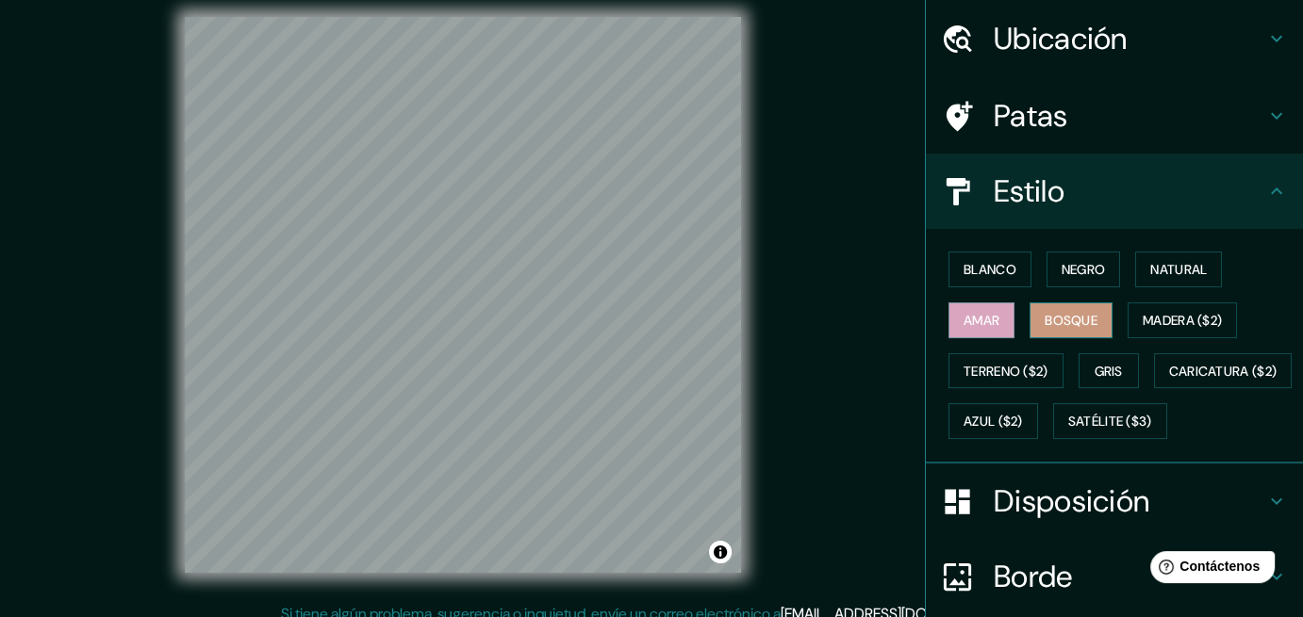
click at [1071, 318] on font "Bosque" at bounding box center [1070, 320] width 53 height 17
click at [1091, 276] on font "Negro" at bounding box center [1083, 269] width 44 height 17
